Goal: Information Seeking & Learning: Learn about a topic

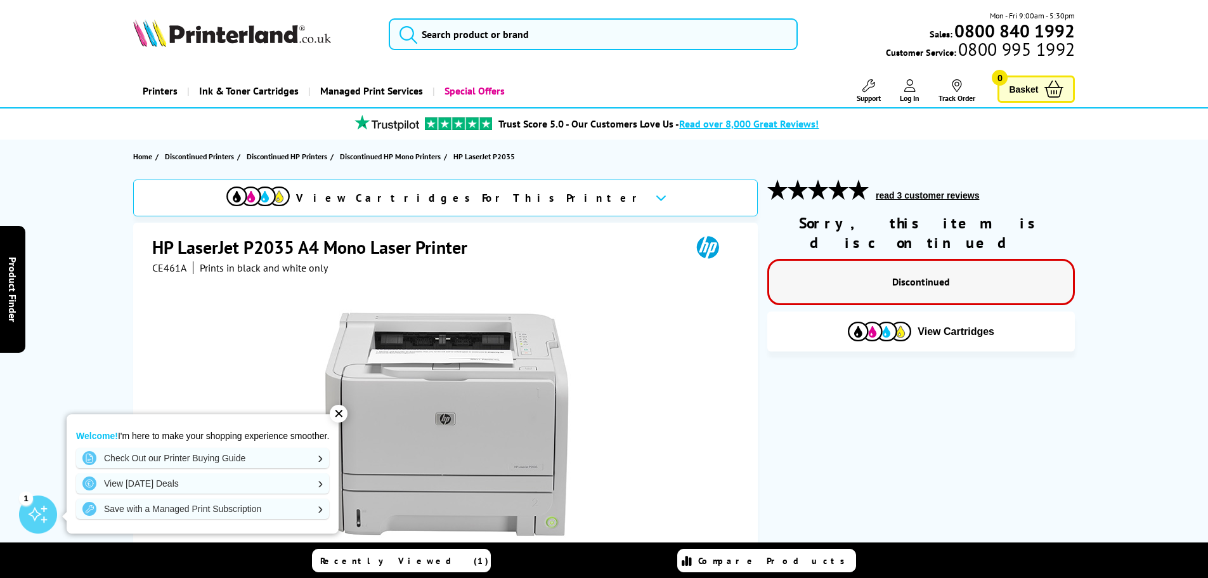
click at [920, 273] on p "Discontinued" at bounding box center [921, 281] width 278 height 17
click at [145, 153] on span "Home" at bounding box center [142, 156] width 19 height 13
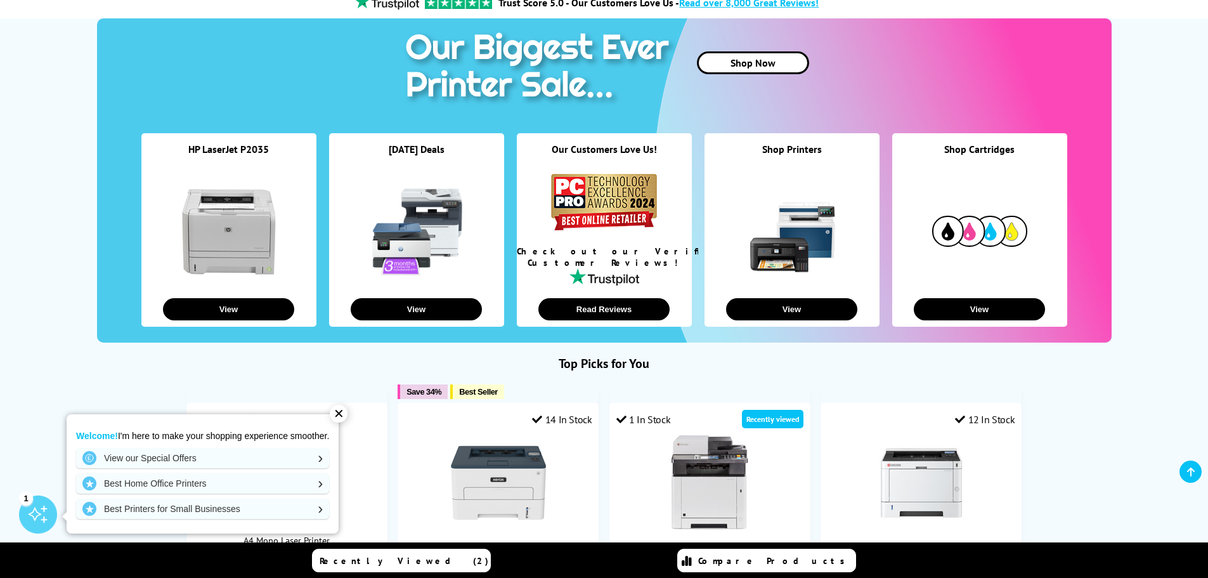
scroll to position [317, 0]
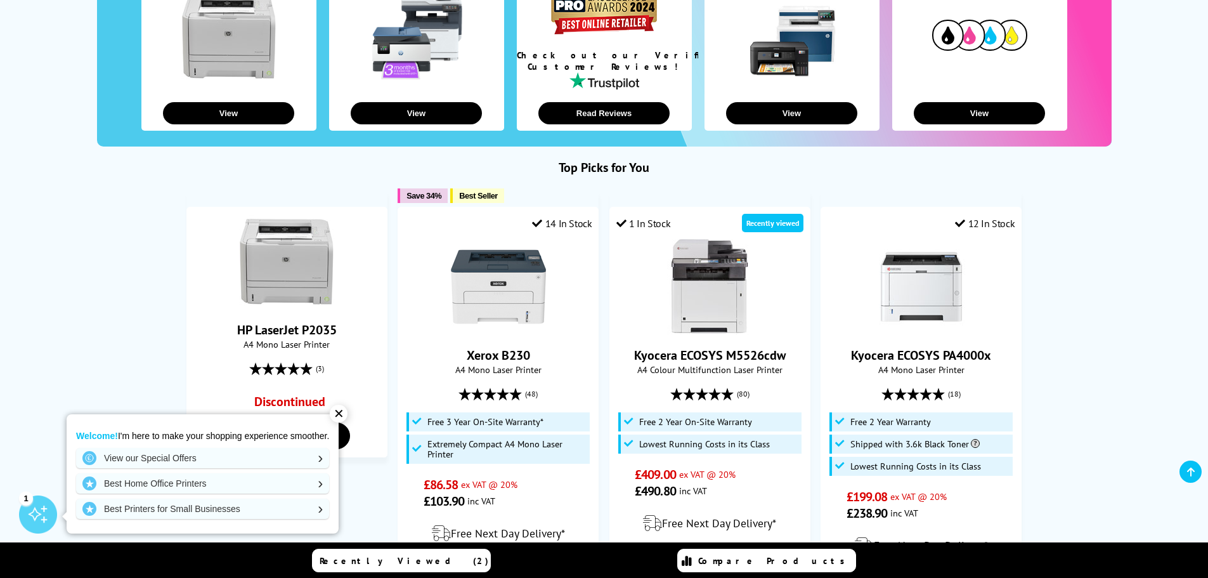
click at [348, 416] on div "✕" at bounding box center [339, 414] width 18 height 18
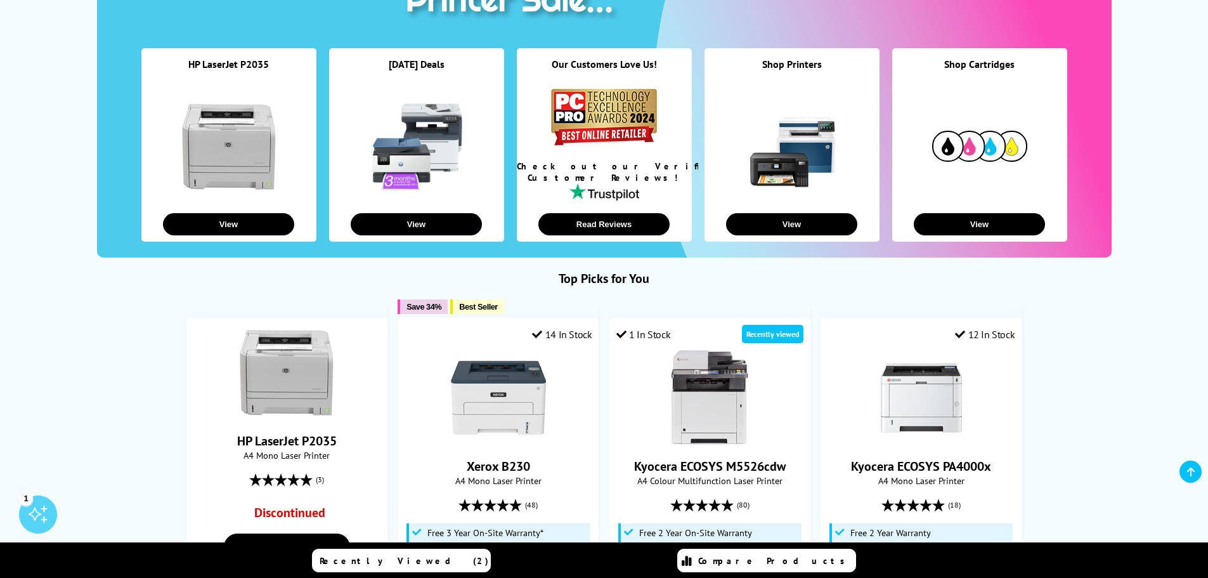
scroll to position [0, 0]
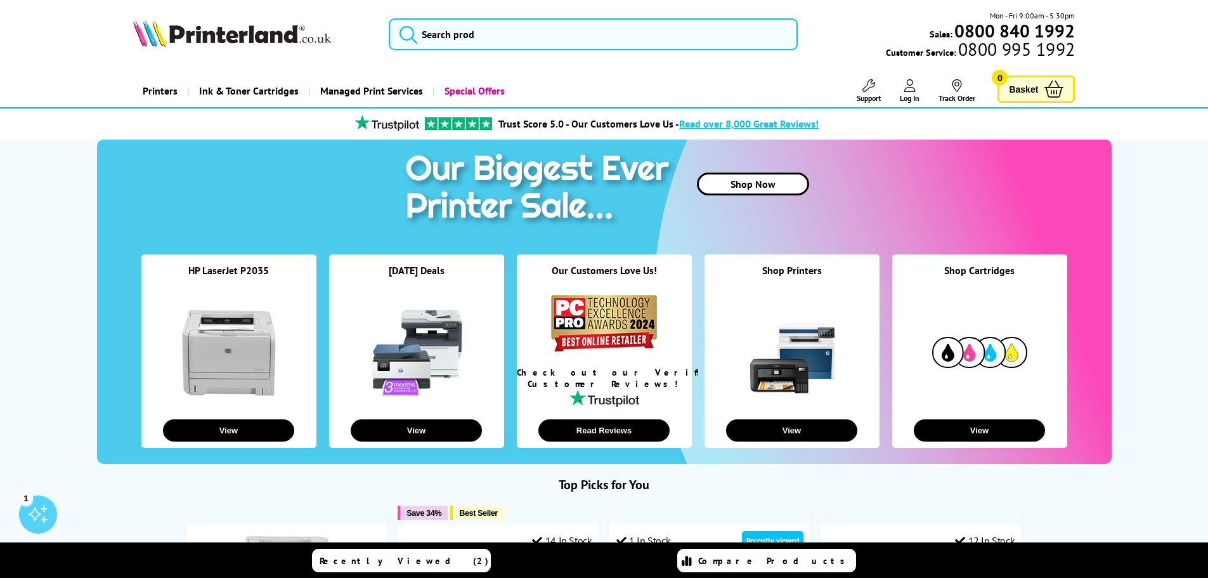
click at [157, 88] on link "Printers" at bounding box center [160, 91] width 54 height 32
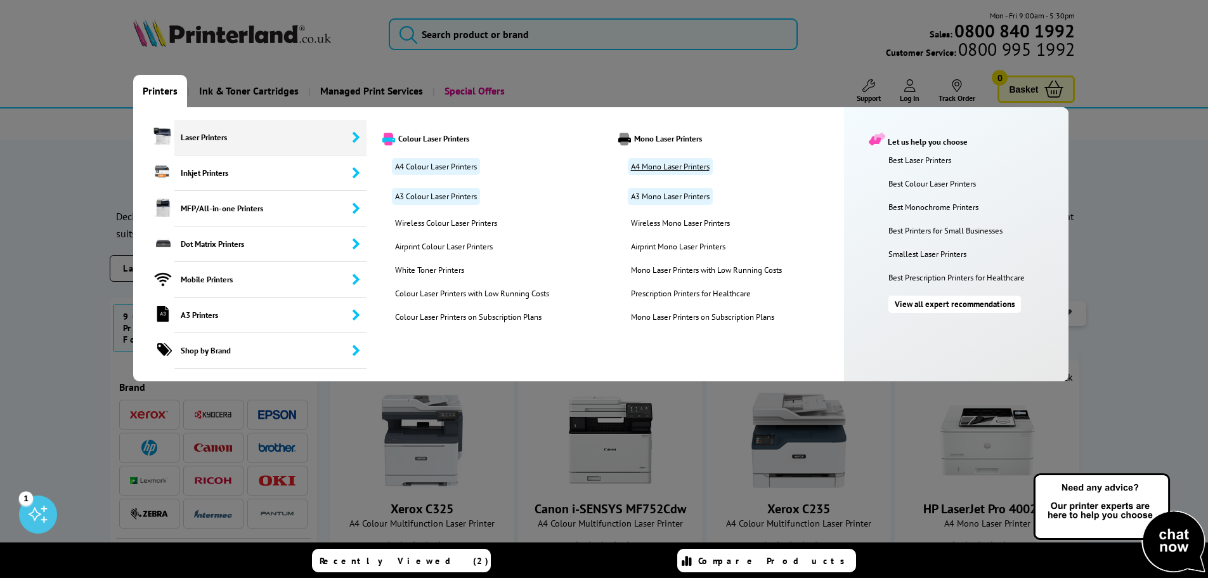
click at [667, 166] on link "A4 Mono Laser Printers" at bounding box center [670, 166] width 85 height 17
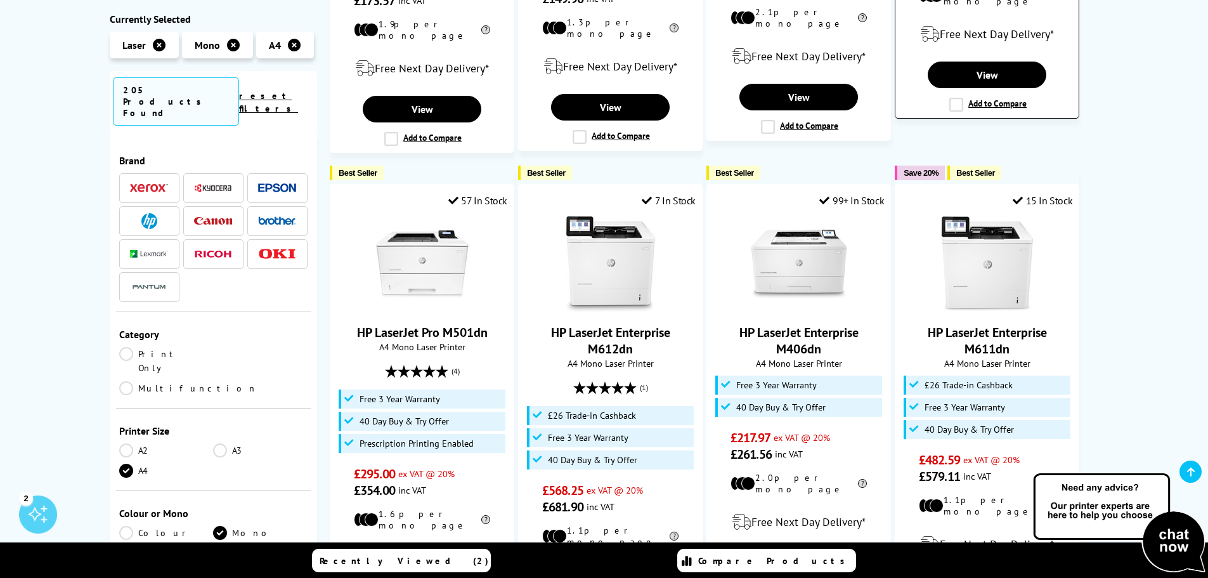
scroll to position [1078, 0]
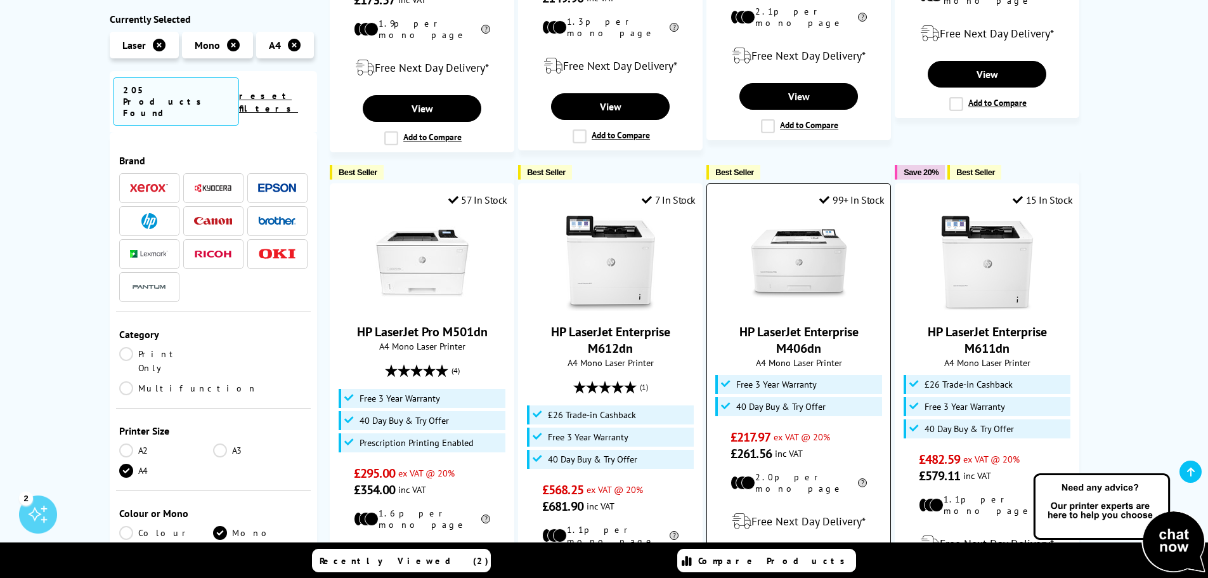
click at [810, 270] on img at bounding box center [799, 263] width 95 height 95
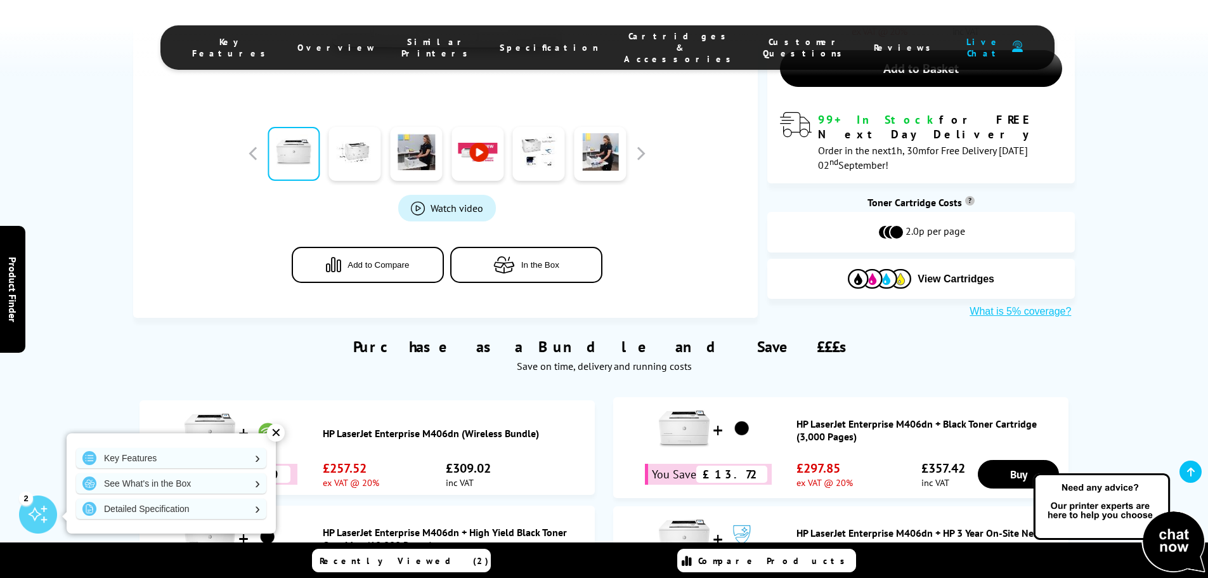
scroll to position [634, 0]
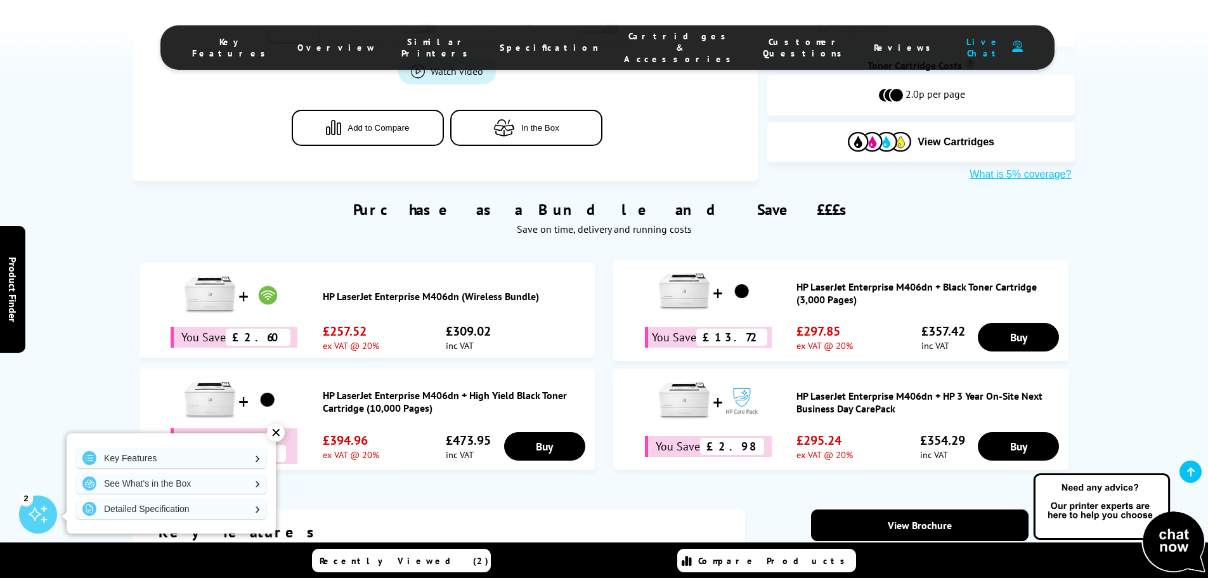
click at [636, 35] on li "Cartridges & Accessories" at bounding box center [680, 47] width 139 height 34
click at [619, 32] on li "Cartridges & Accessories" at bounding box center [680, 47] width 139 height 34
click at [624, 41] on span "Cartridges & Accessories" at bounding box center [681, 47] width 114 height 34
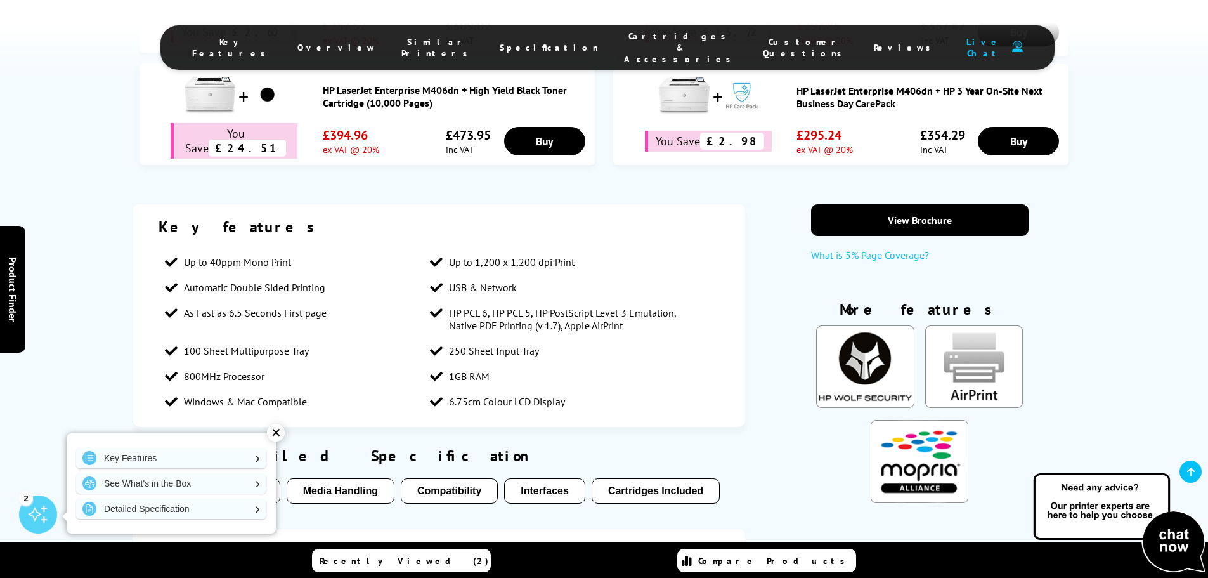
scroll to position [951, 0]
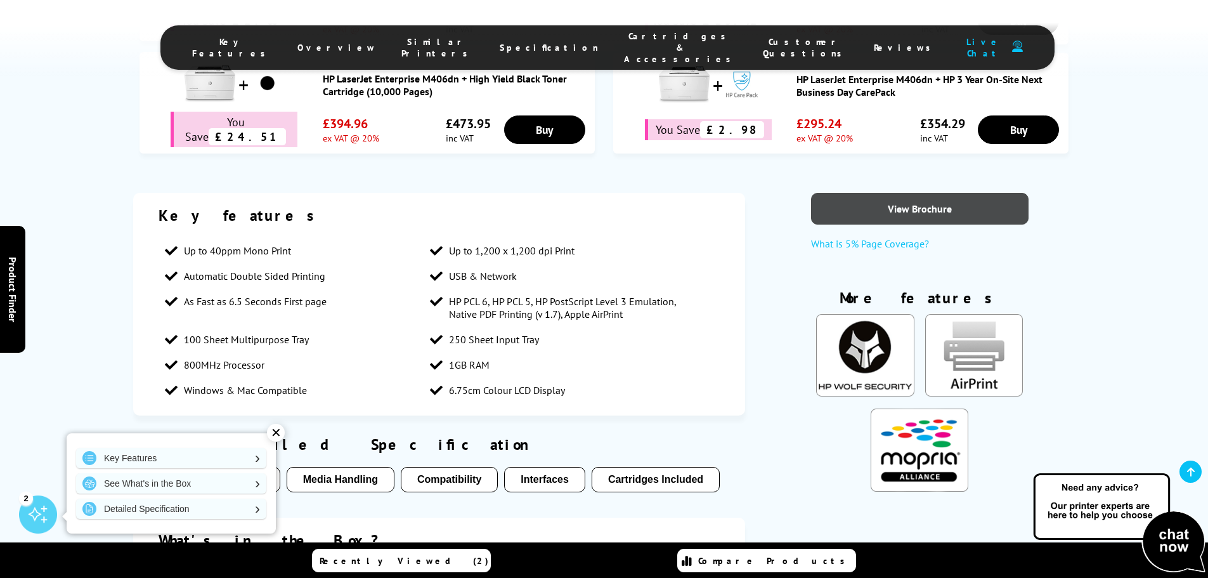
click at [917, 193] on link "View Brochure" at bounding box center [920, 209] width 218 height 32
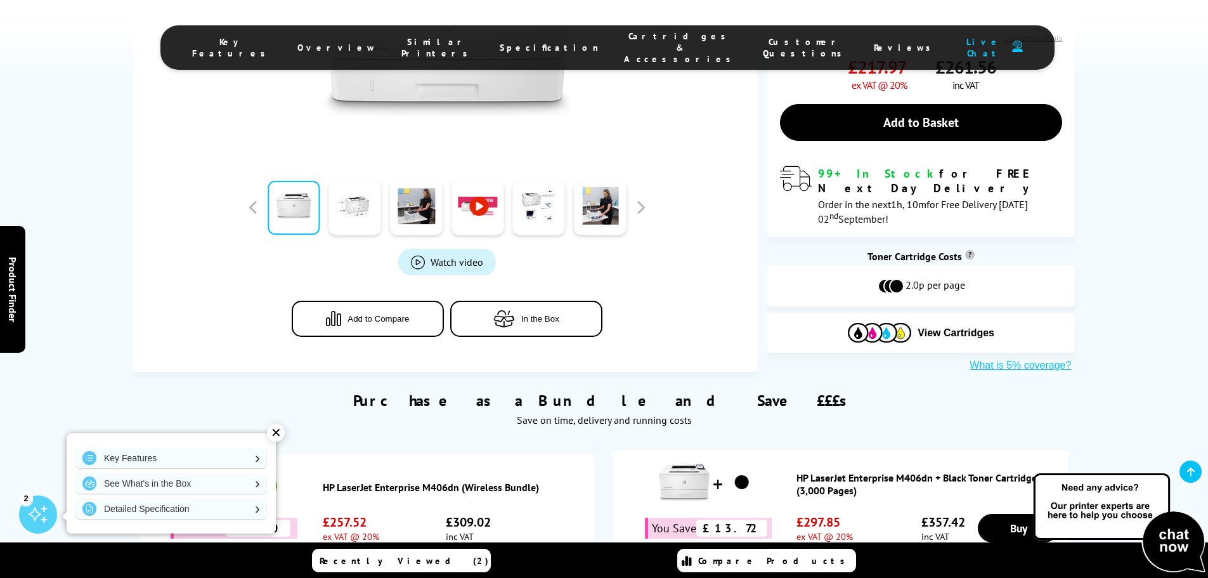
scroll to position [0, 0]
